Goal: Check status: Check status

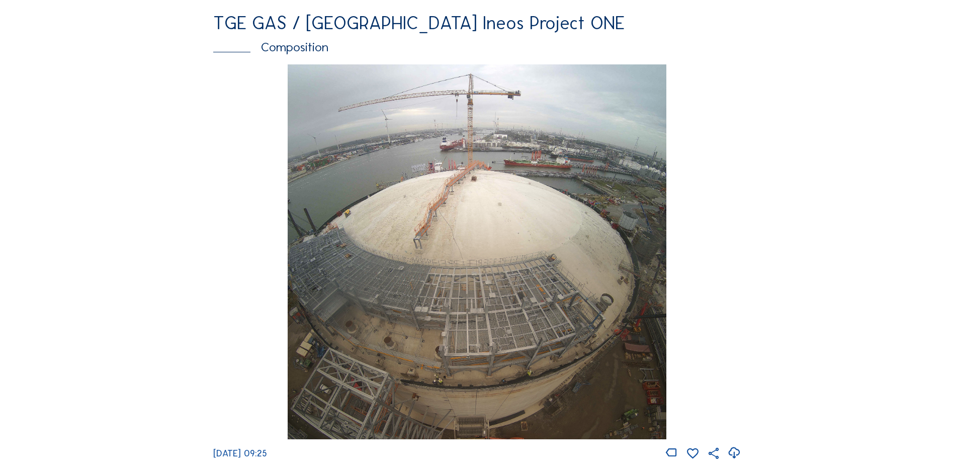
scroll to position [1357, 0]
click at [309, 54] on div "Composition" at bounding box center [476, 47] width 527 height 13
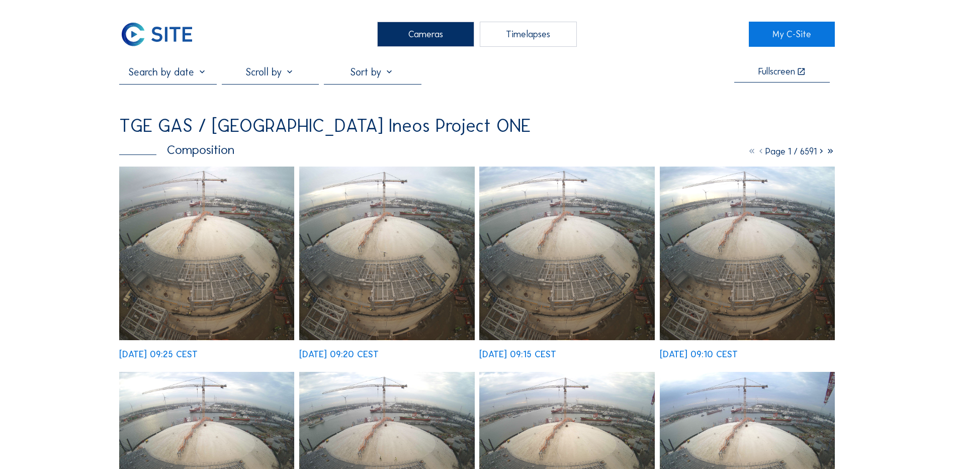
click at [180, 75] on input "text" at bounding box center [167, 72] width 97 height 12
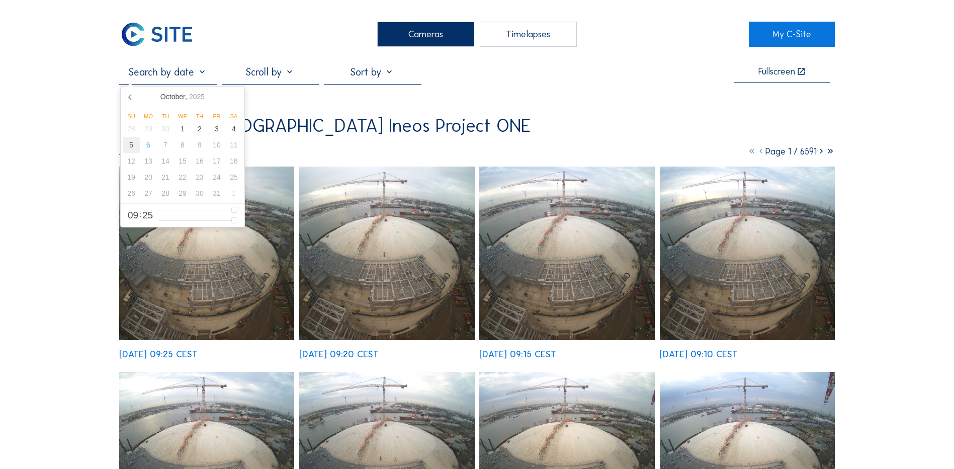
click at [133, 145] on div "5" at bounding box center [131, 145] width 17 height 16
type input "[DATE] 09:25"
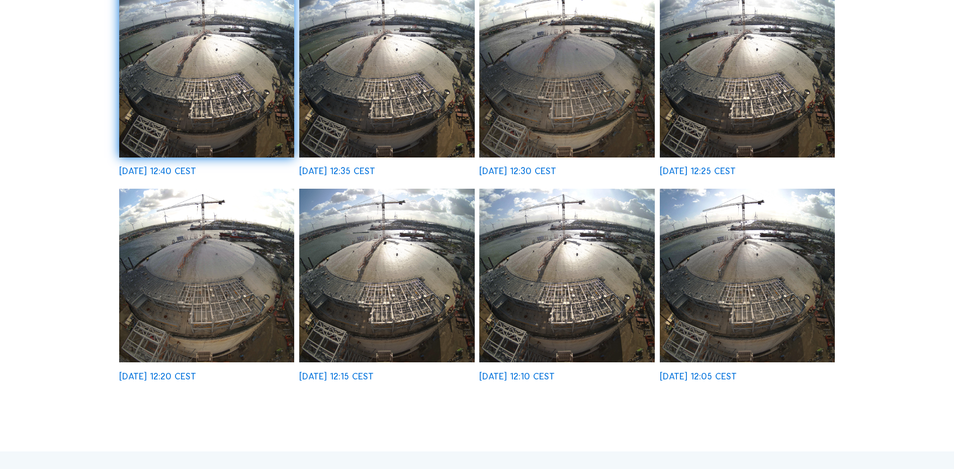
scroll to position [603, 0]
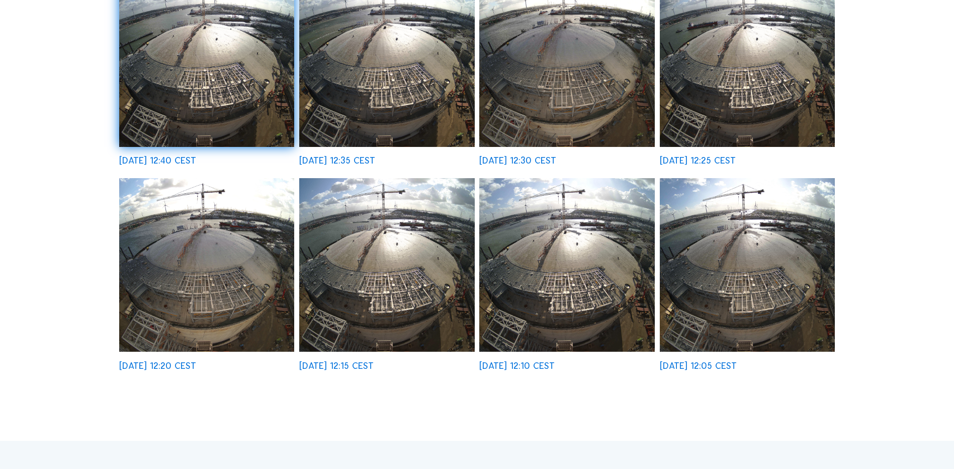
click at [394, 277] on img at bounding box center [386, 264] width 175 height 173
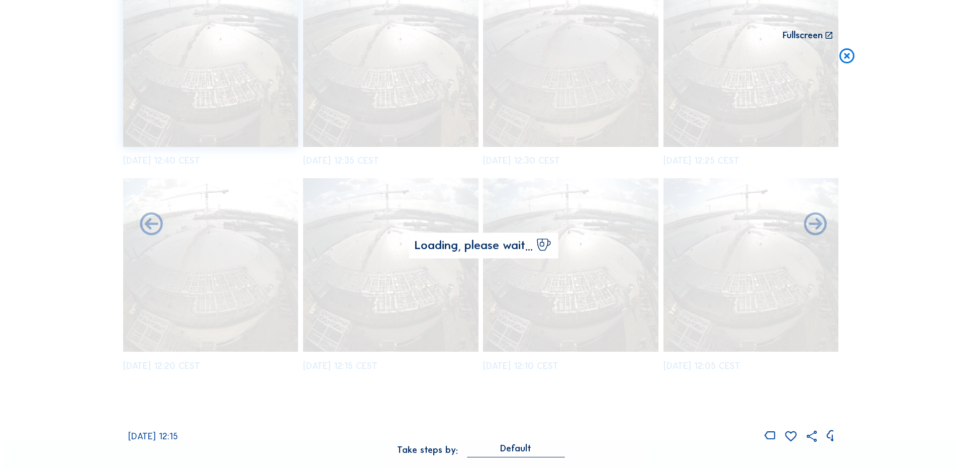
scroll to position [607, 0]
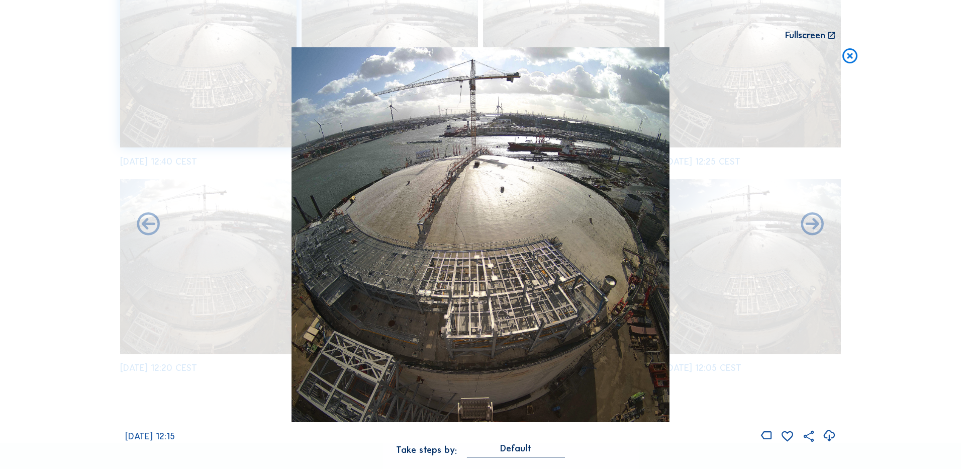
click at [828, 441] on icon at bounding box center [829, 435] width 14 height 17
click at [916, 146] on div "Scroll to travel through time | Press 'Alt' Button + Scroll to Zoom | Click and…" at bounding box center [480, 234] width 961 height 469
click at [853, 53] on icon at bounding box center [850, 56] width 18 height 19
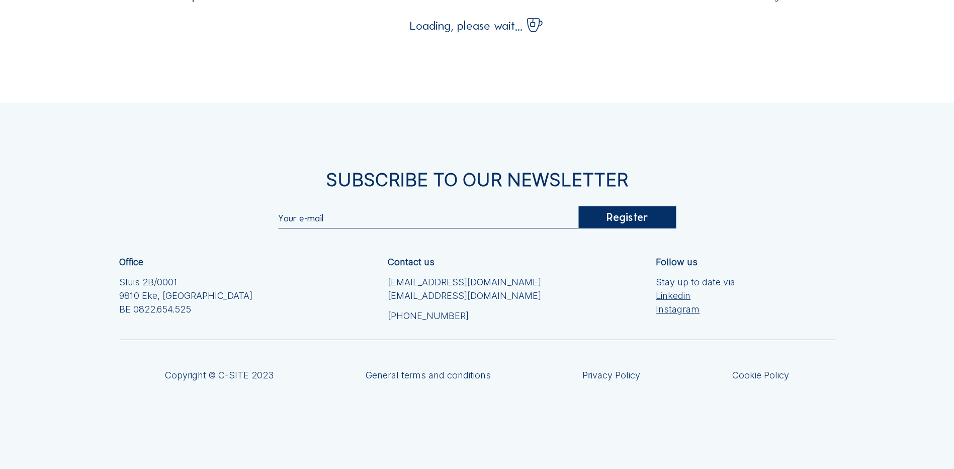
scroll to position [0, 0]
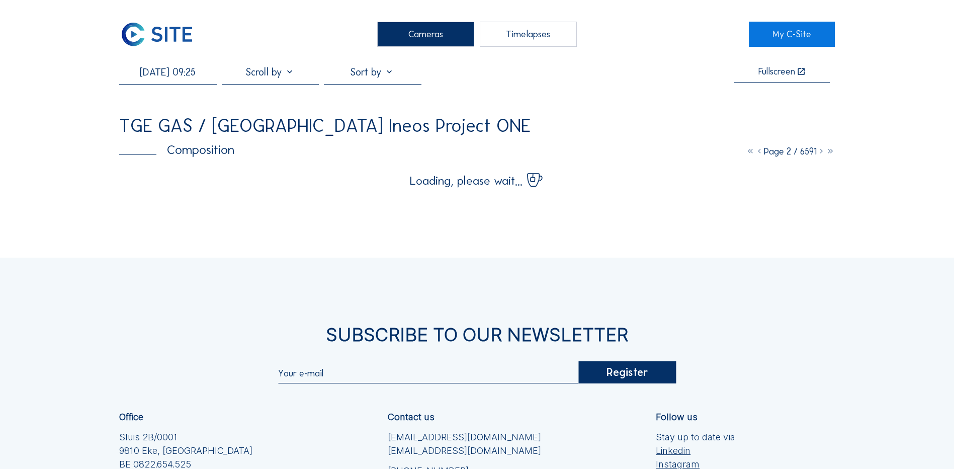
click at [419, 37] on div "Cameras" at bounding box center [425, 34] width 97 height 25
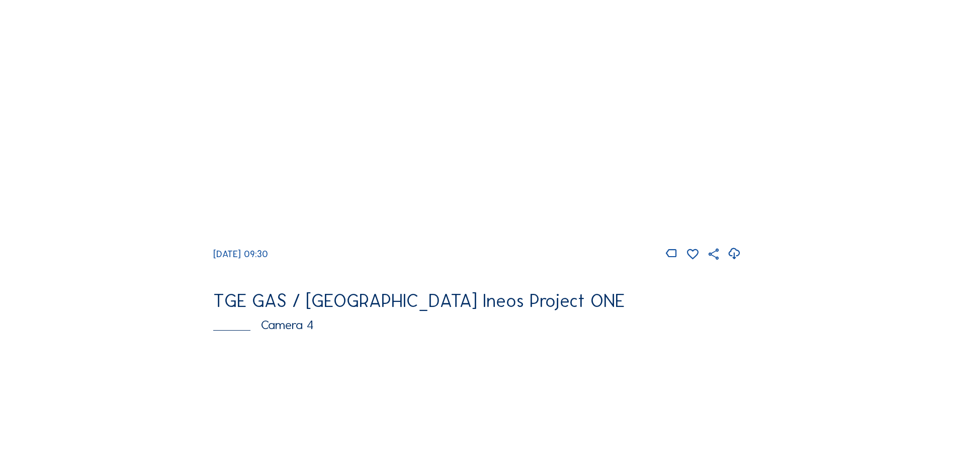
scroll to position [804, 0]
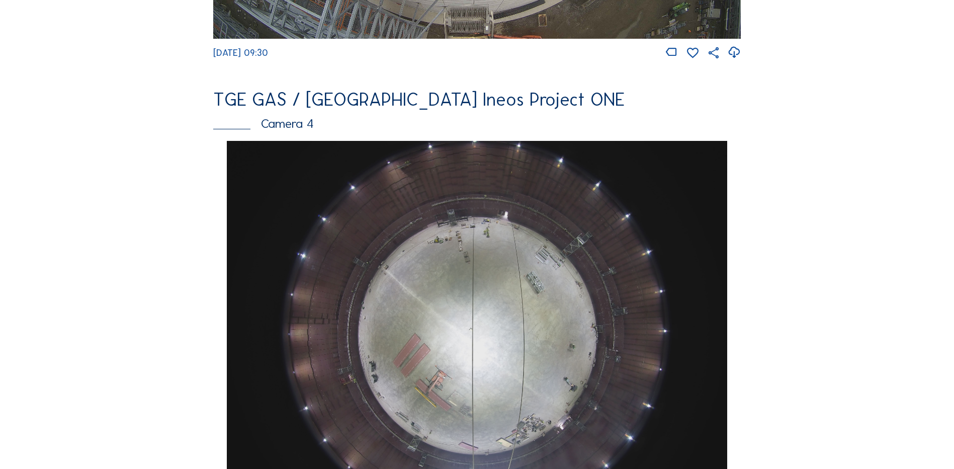
click at [500, 282] on img at bounding box center [477, 328] width 500 height 375
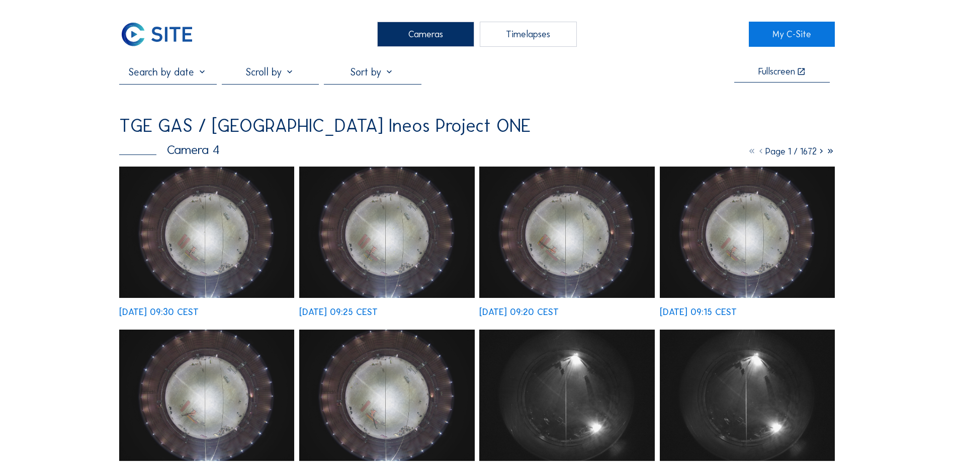
click at [172, 74] on input "text" at bounding box center [167, 72] width 97 height 12
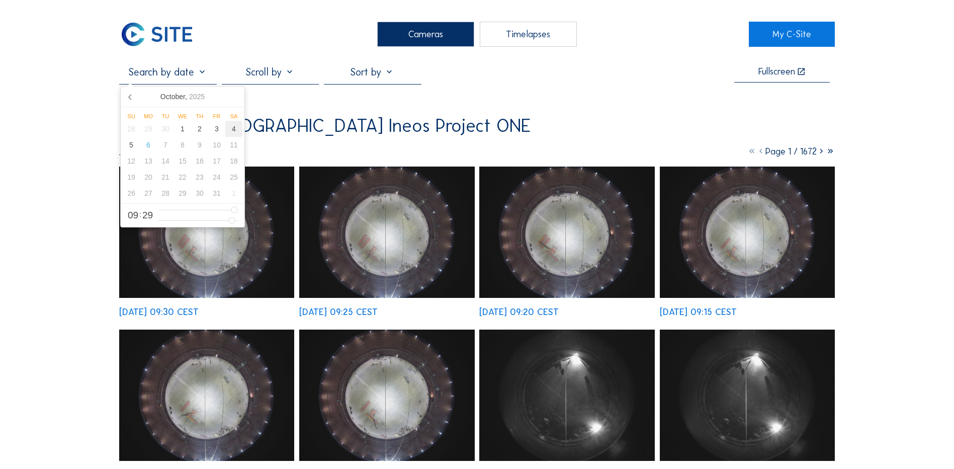
click at [232, 131] on div "4" at bounding box center [233, 129] width 17 height 16
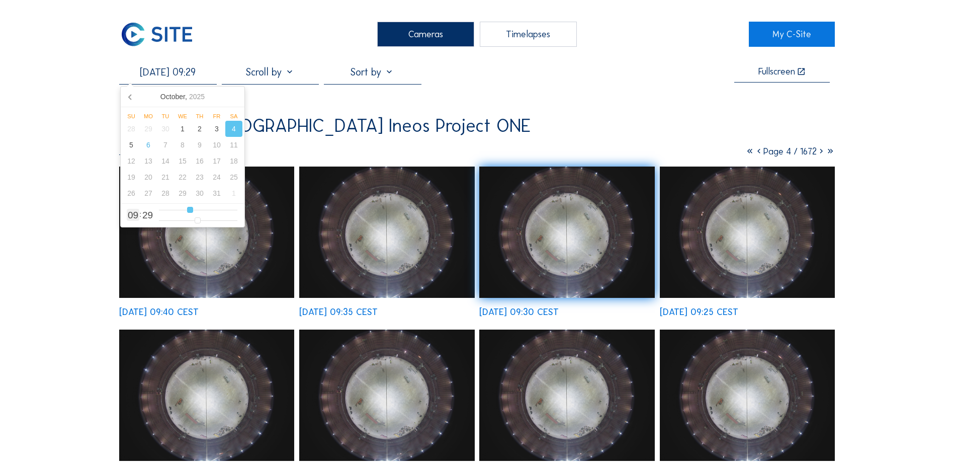
type input "[DATE] 10:29"
type input "10"
type input "[DATE] 11:29"
type input "11"
type input "[DATE] 12:29"
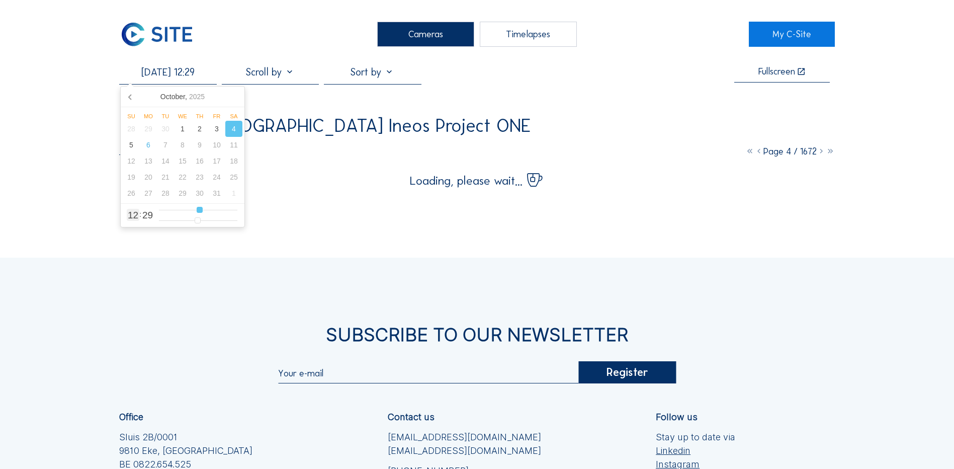
drag, startPoint x: 190, startPoint y: 212, endPoint x: 200, endPoint y: 212, distance: 10.1
type input "12"
click at [200, 212] on input "range" at bounding box center [198, 210] width 78 height 9
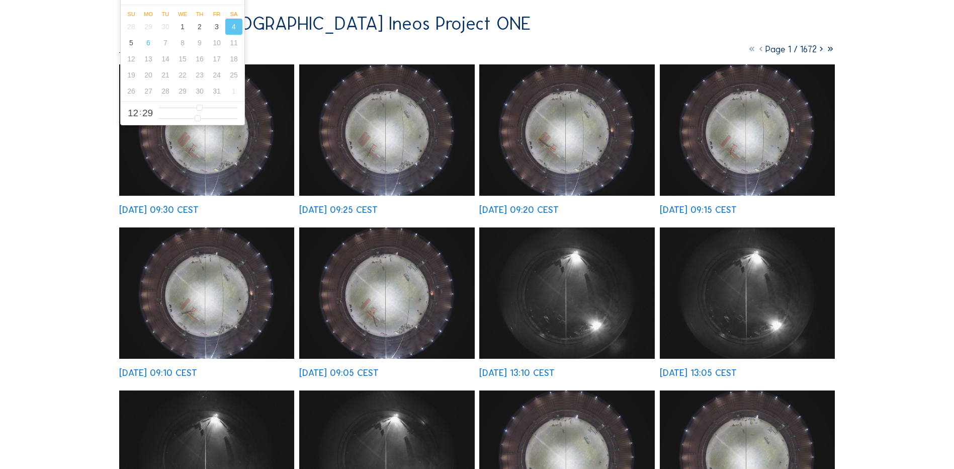
scroll to position [101, 0]
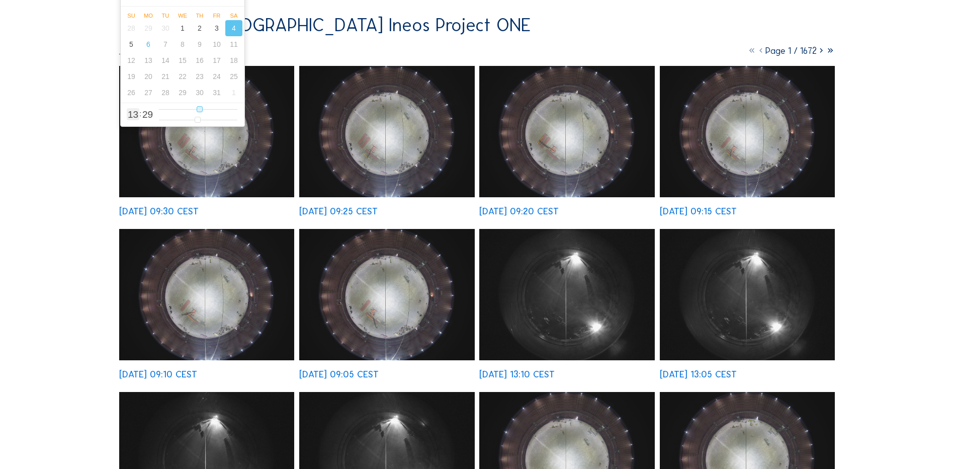
type input "[DATE] 13:29"
type input "13"
click at [201, 110] on input "range" at bounding box center [198, 109] width 78 height 9
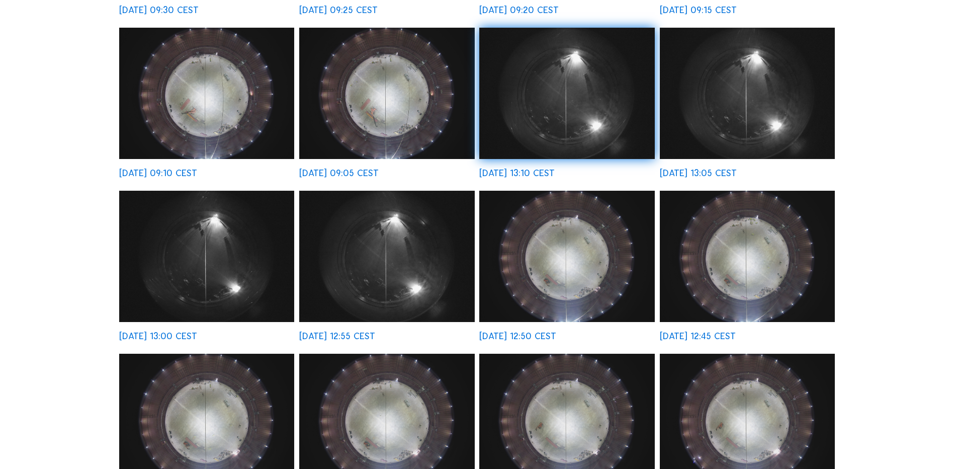
scroll to position [352, 0]
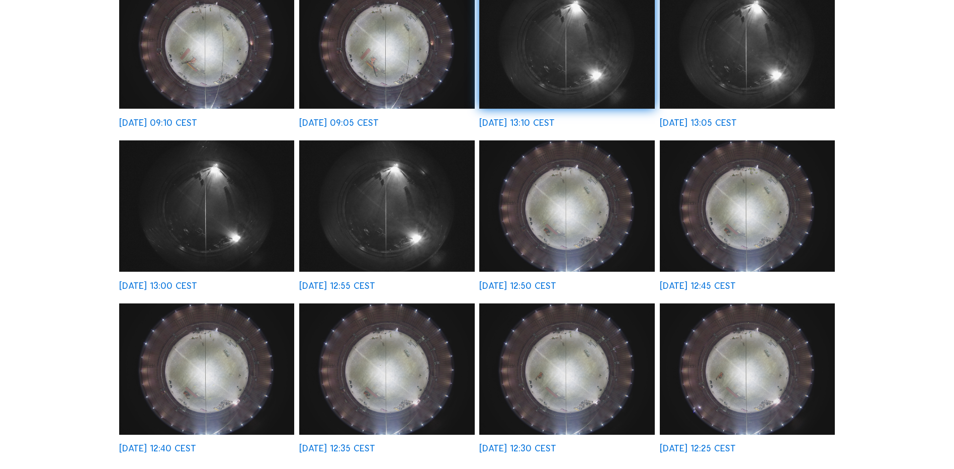
click at [527, 238] on img at bounding box center [566, 205] width 175 height 131
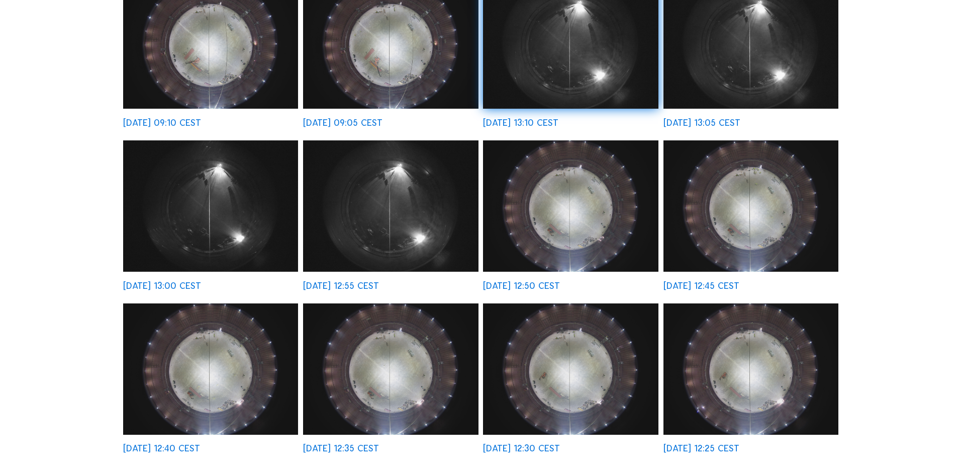
scroll to position [353, 0]
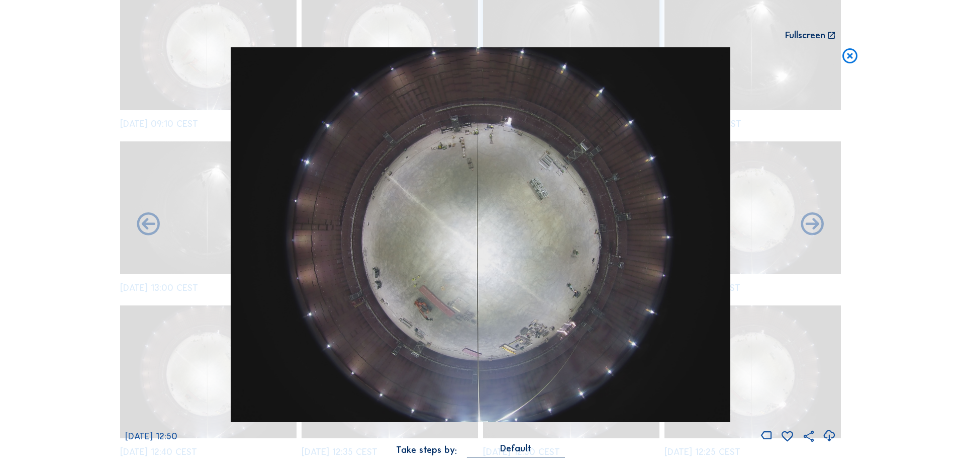
click at [827, 433] on icon at bounding box center [829, 435] width 14 height 17
click at [890, 251] on div "Scroll to travel through time | Press 'Alt' Button + Scroll to Zoom | Click and…" at bounding box center [480, 234] width 961 height 469
click at [848, 57] on icon at bounding box center [850, 56] width 18 height 19
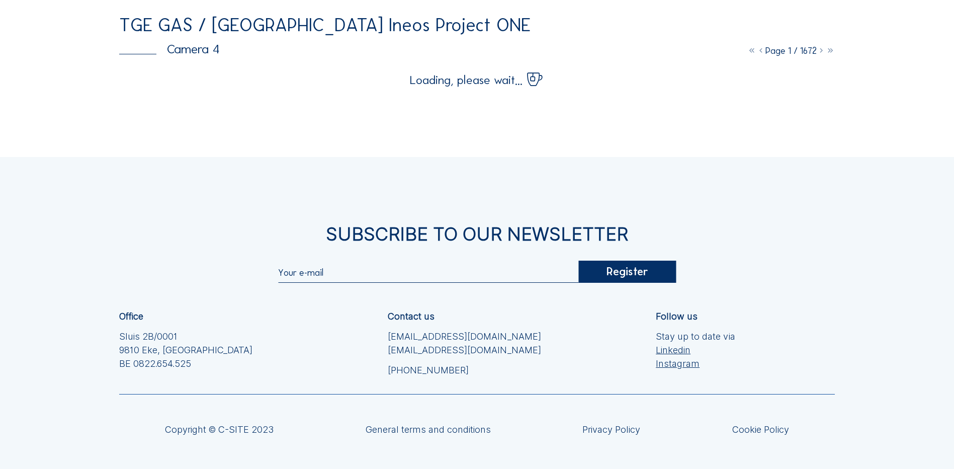
scroll to position [0, 0]
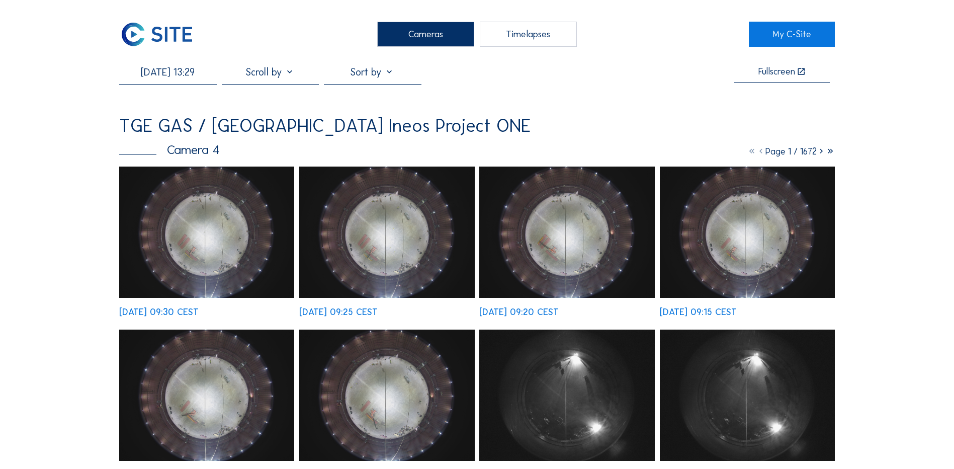
click at [414, 32] on div "Cameras" at bounding box center [425, 34] width 97 height 25
